Goal: Task Accomplishment & Management: Use online tool/utility

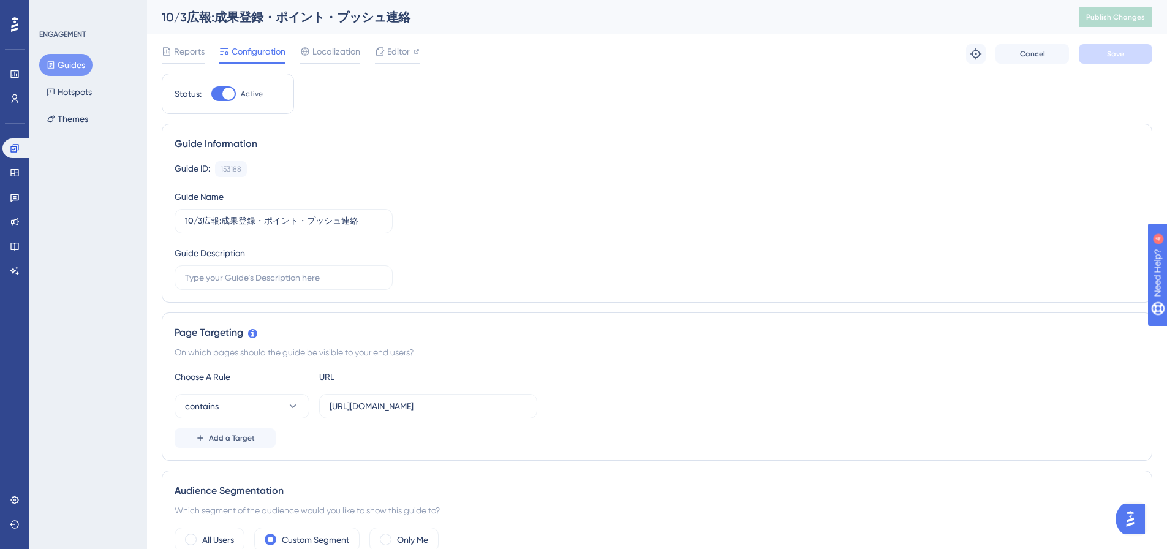
click at [545, 191] on div "Guide ID: 153188 Copy Guide Name 10/3広報:成果登録・ポイント・プッシュ連絡 Guide Description" at bounding box center [657, 225] width 965 height 129
click at [293, 181] on div "Guide ID: 153188 Copy Guide Name 10/3広報:成果登録・ポイント・プッシュ連絡 Guide Description" at bounding box center [657, 225] width 965 height 129
click at [516, 238] on div "Guide ID: 153188 Copy Guide Name 10/3広報:成果登録・ポイント・プッシュ連絡 Guide Description" at bounding box center [657, 225] width 965 height 129
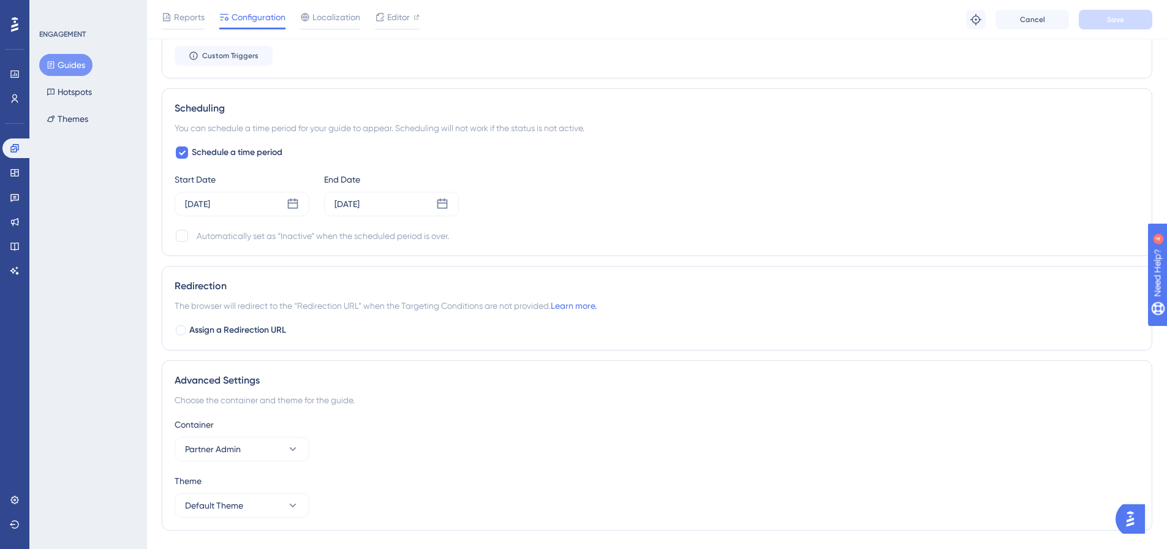
scroll to position [949, 0]
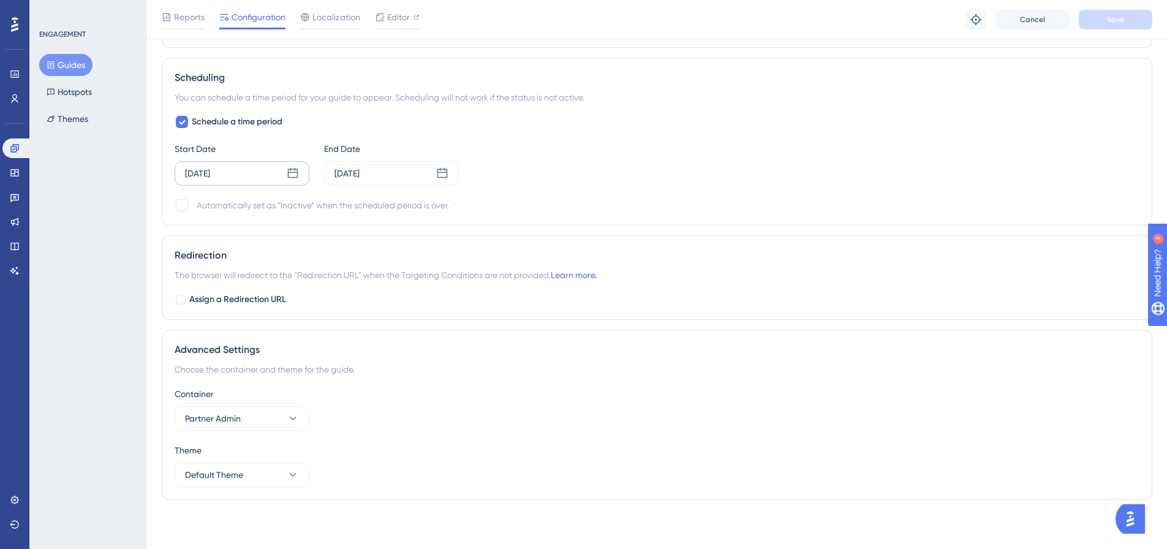
click at [247, 175] on div "[DATE]" at bounding box center [242, 173] width 135 height 25
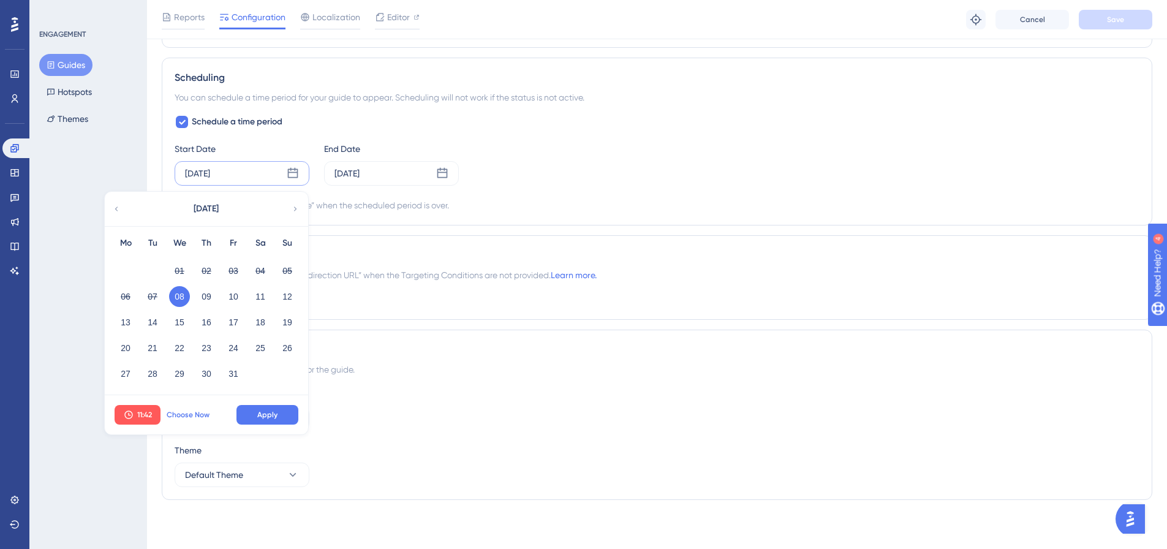
click at [196, 413] on span "Choose Now" at bounding box center [188, 415] width 43 height 10
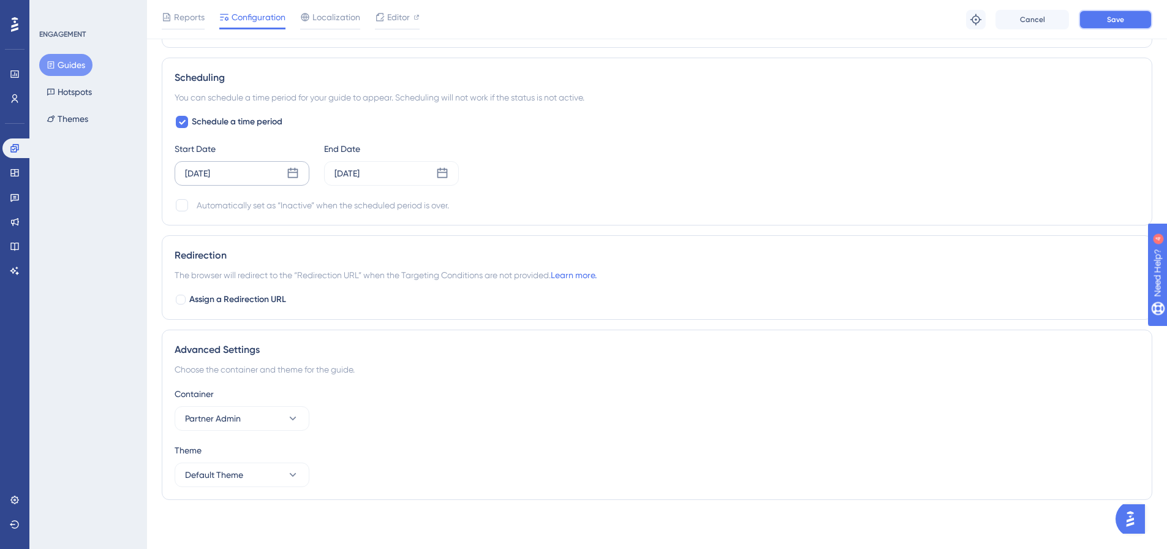
click at [1115, 18] on span "Save" at bounding box center [1115, 20] width 17 height 10
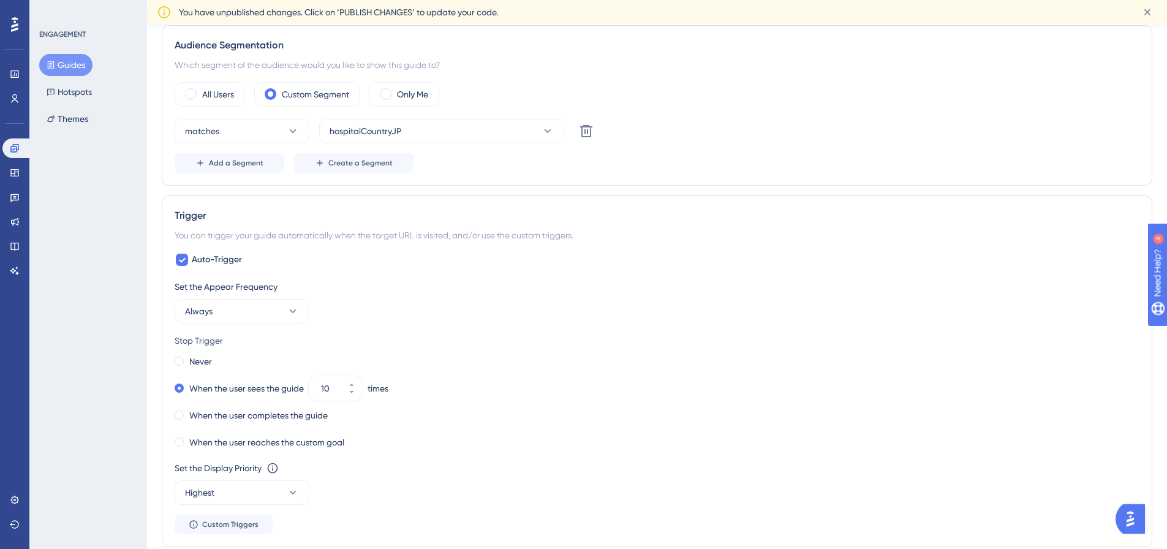
scroll to position [0, 0]
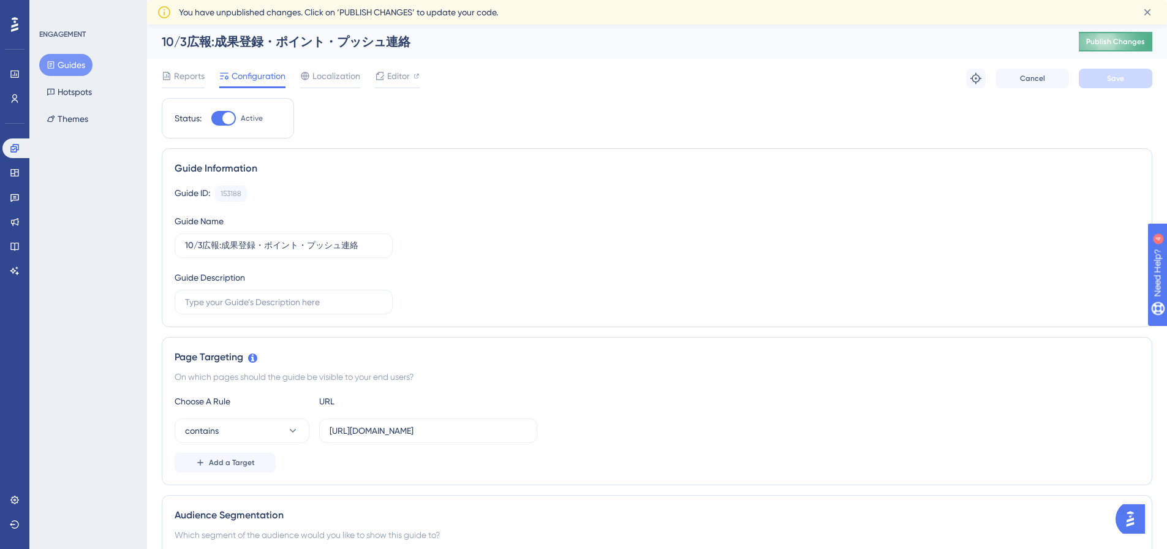
click at [1129, 39] on span "Publish Changes" at bounding box center [1115, 42] width 59 height 10
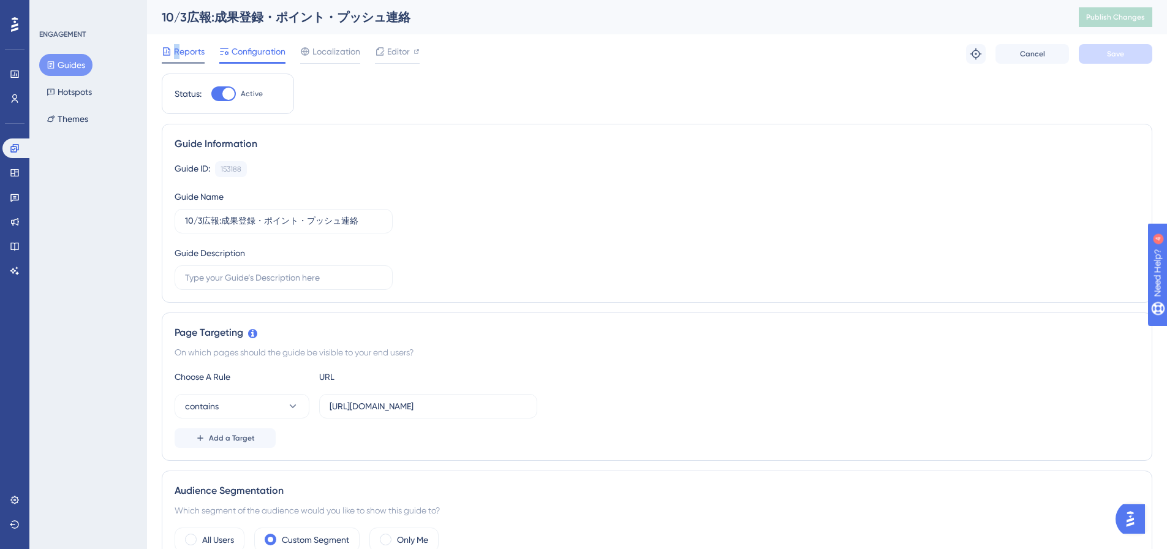
drag, startPoint x: 179, startPoint y: 58, endPoint x: 183, endPoint y: 48, distance: 10.5
click at [169, 44] on div "Reports" at bounding box center [183, 51] width 43 height 15
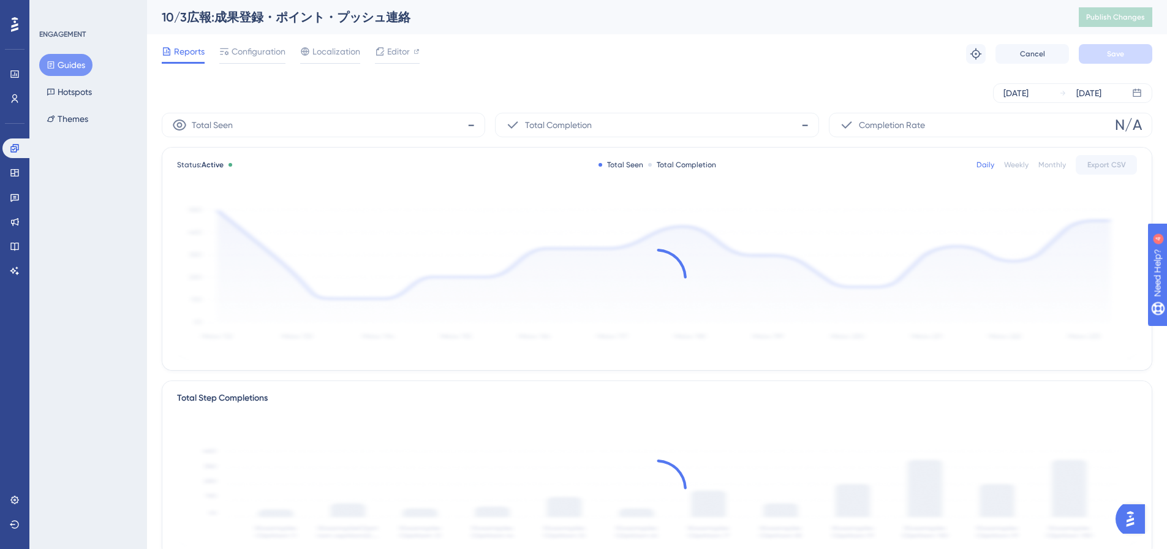
click at [187, 54] on span "Reports" at bounding box center [189, 51] width 31 height 15
